Goal: Task Accomplishment & Management: Manage account settings

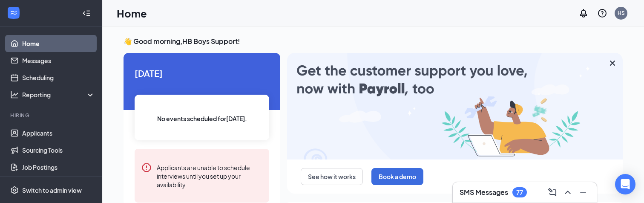
scroll to position [110, 0]
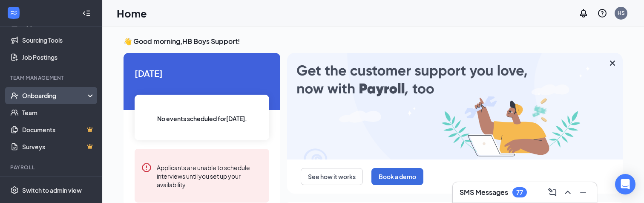
click at [62, 101] on div "Onboarding" at bounding box center [51, 95] width 102 height 17
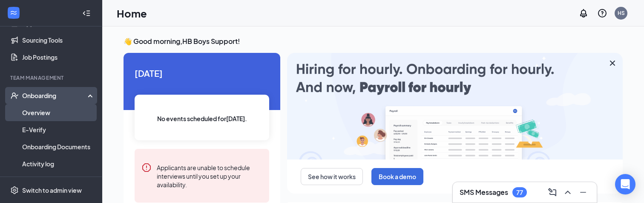
click at [60, 110] on link "Overview" at bounding box center [58, 112] width 73 height 17
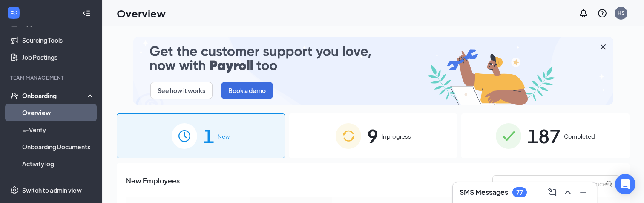
click at [391, 141] on div "9 In progress" at bounding box center [373, 135] width 168 height 45
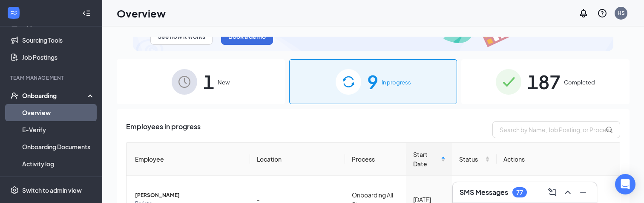
scroll to position [63, 0]
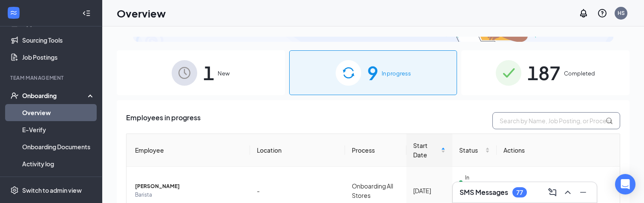
click at [505, 118] on input "text" at bounding box center [556, 120] width 128 height 17
paste input "Keltsy"
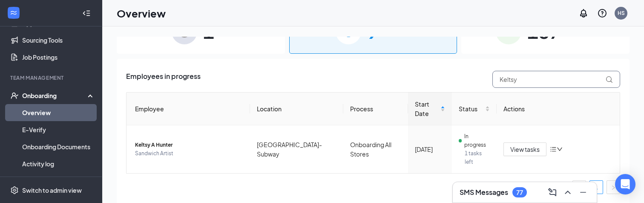
scroll to position [78, 0]
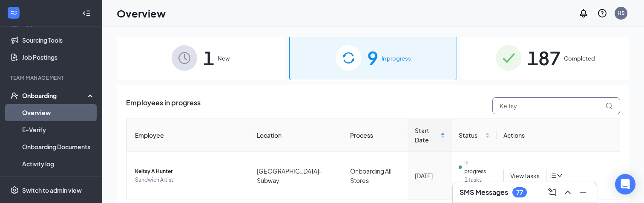
type input "Keltsy"
click at [522, 171] on span "View tasks" at bounding box center [524, 175] width 29 height 9
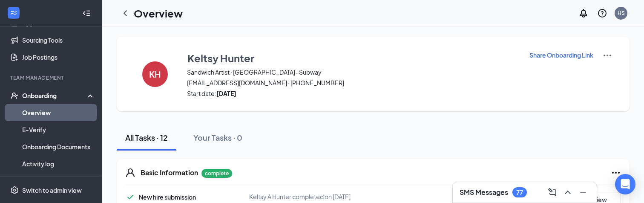
click at [557, 55] on p "Share Onboarding Link" at bounding box center [561, 55] width 64 height 9
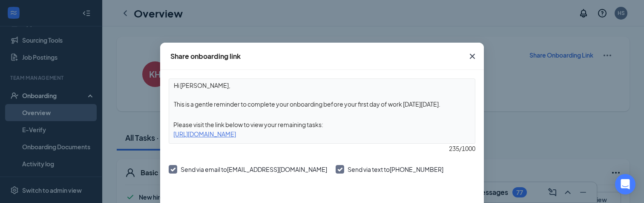
scroll to position [40, 0]
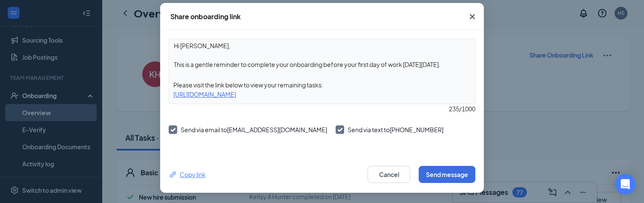
click at [203, 176] on div "Copy link" at bounding box center [187, 174] width 37 height 9
click at [521, 91] on div "Share onboarding link Hi [PERSON_NAME], This is a gentle reminder to complete y…" at bounding box center [322, 101] width 644 height 203
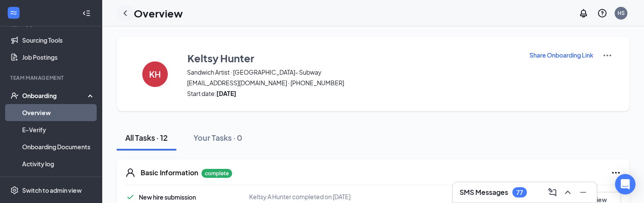
click at [126, 18] on div at bounding box center [125, 13] width 17 height 17
click at [126, 14] on icon "ChevronLeft" at bounding box center [125, 13] width 10 height 10
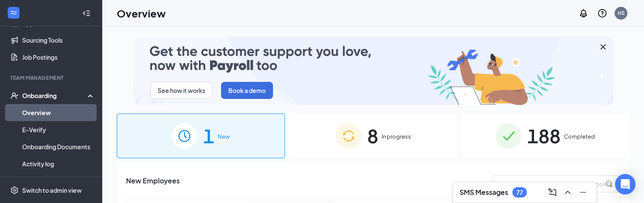
click at [350, 135] on img at bounding box center [349, 136] width 26 height 26
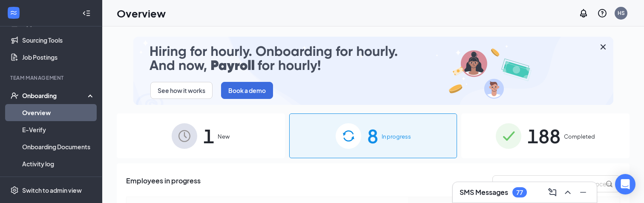
scroll to position [78, 0]
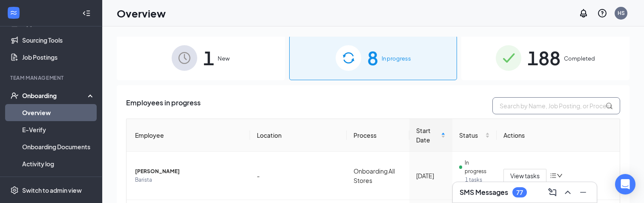
click at [507, 108] on input "text" at bounding box center [556, 105] width 128 height 17
paste input "[PERSON_NAME]"
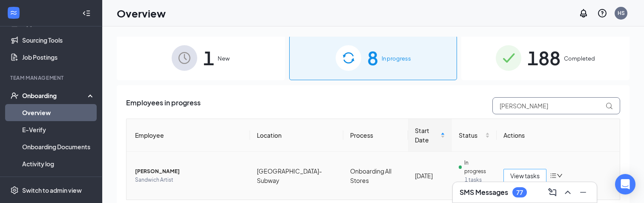
type input "[PERSON_NAME]"
click at [537, 171] on span "View tasks" at bounding box center [524, 175] width 29 height 9
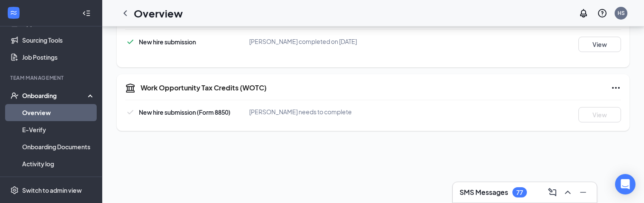
scroll to position [199, 0]
